Goal: Information Seeking & Learning: Learn about a topic

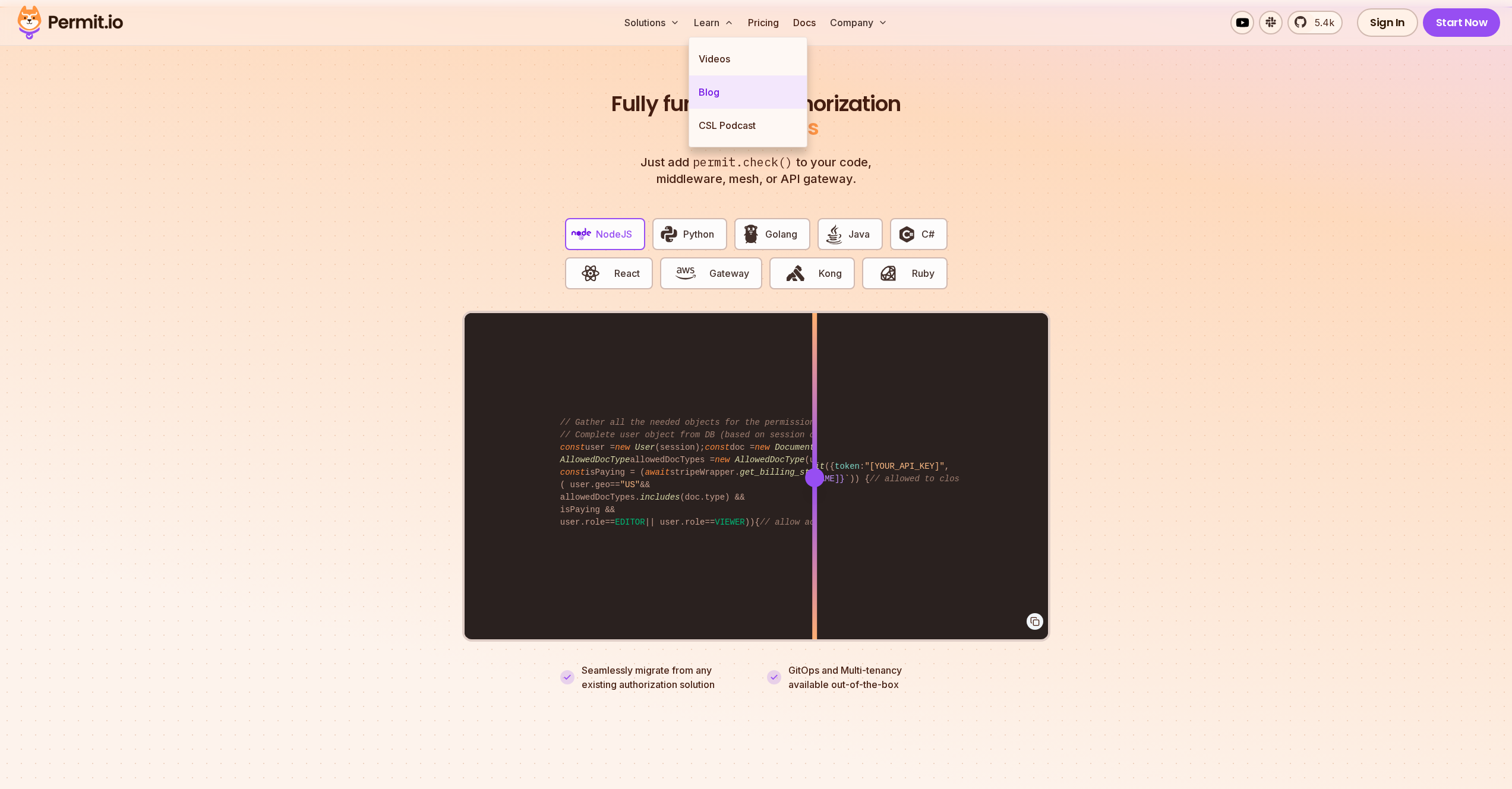
click at [707, 94] on link "Blog" at bounding box center [749, 92] width 118 height 33
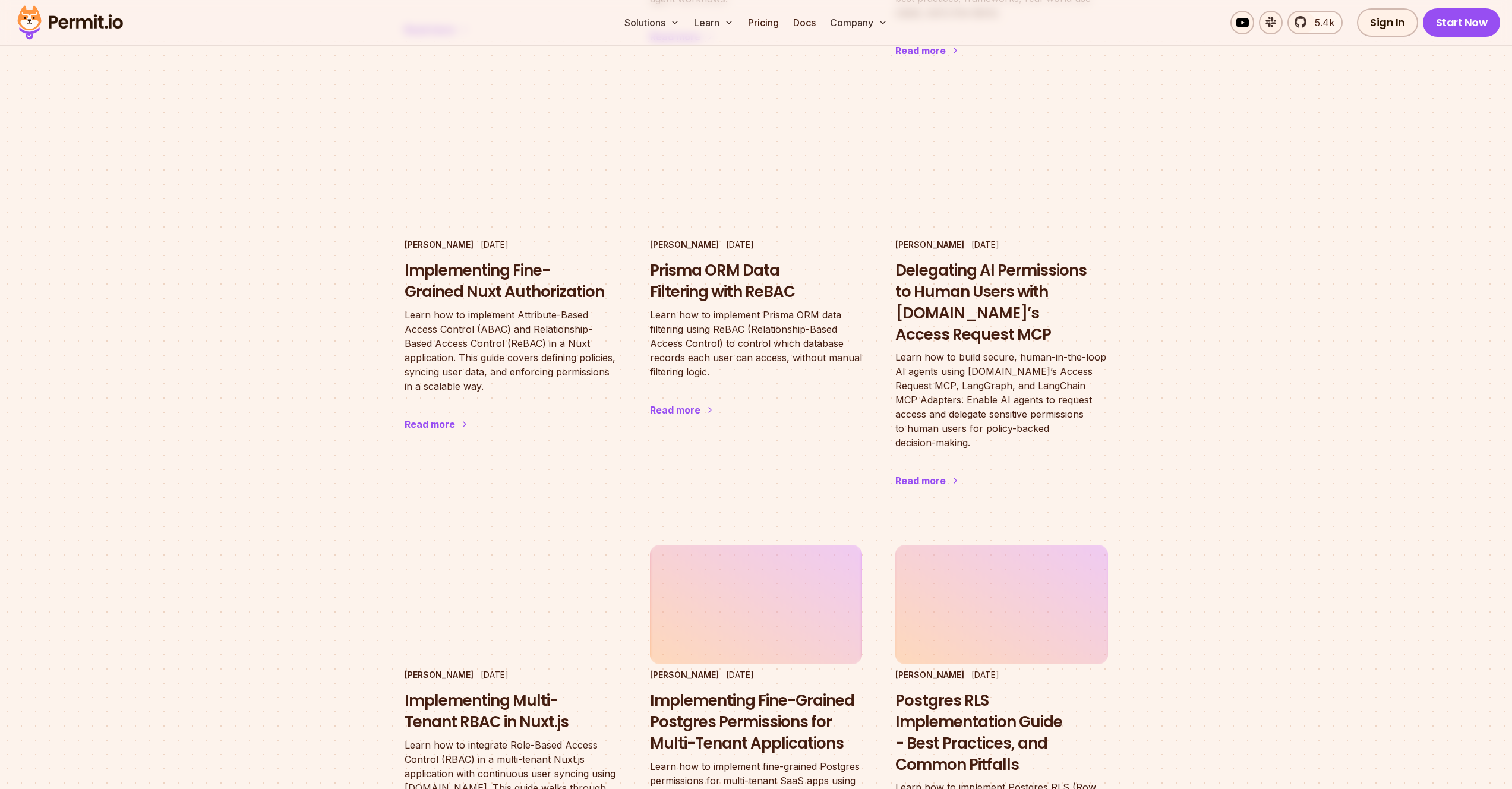
scroll to position [1133, 0]
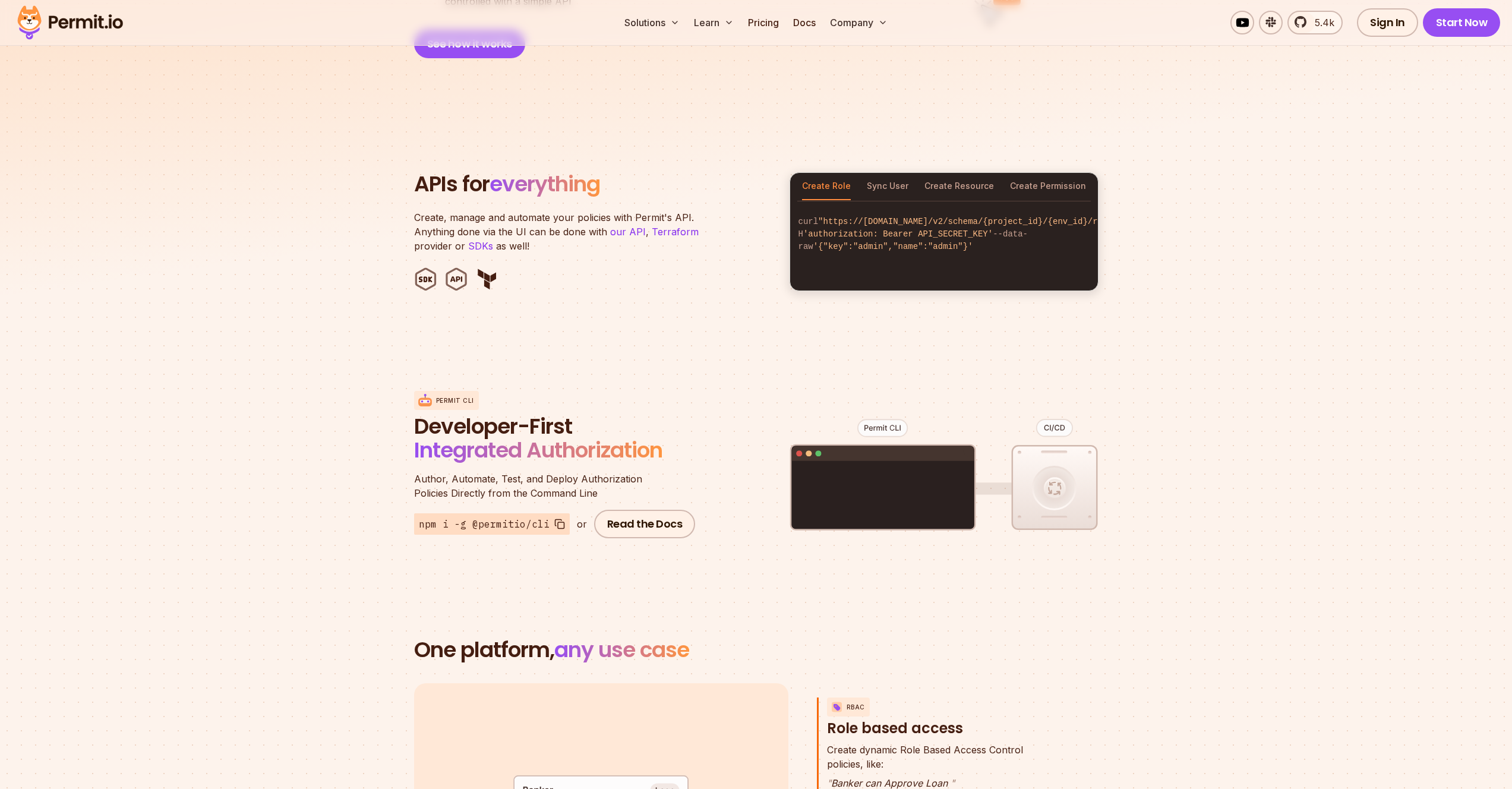
scroll to position [2198, 0]
